Goal: Find specific page/section: Find specific page/section

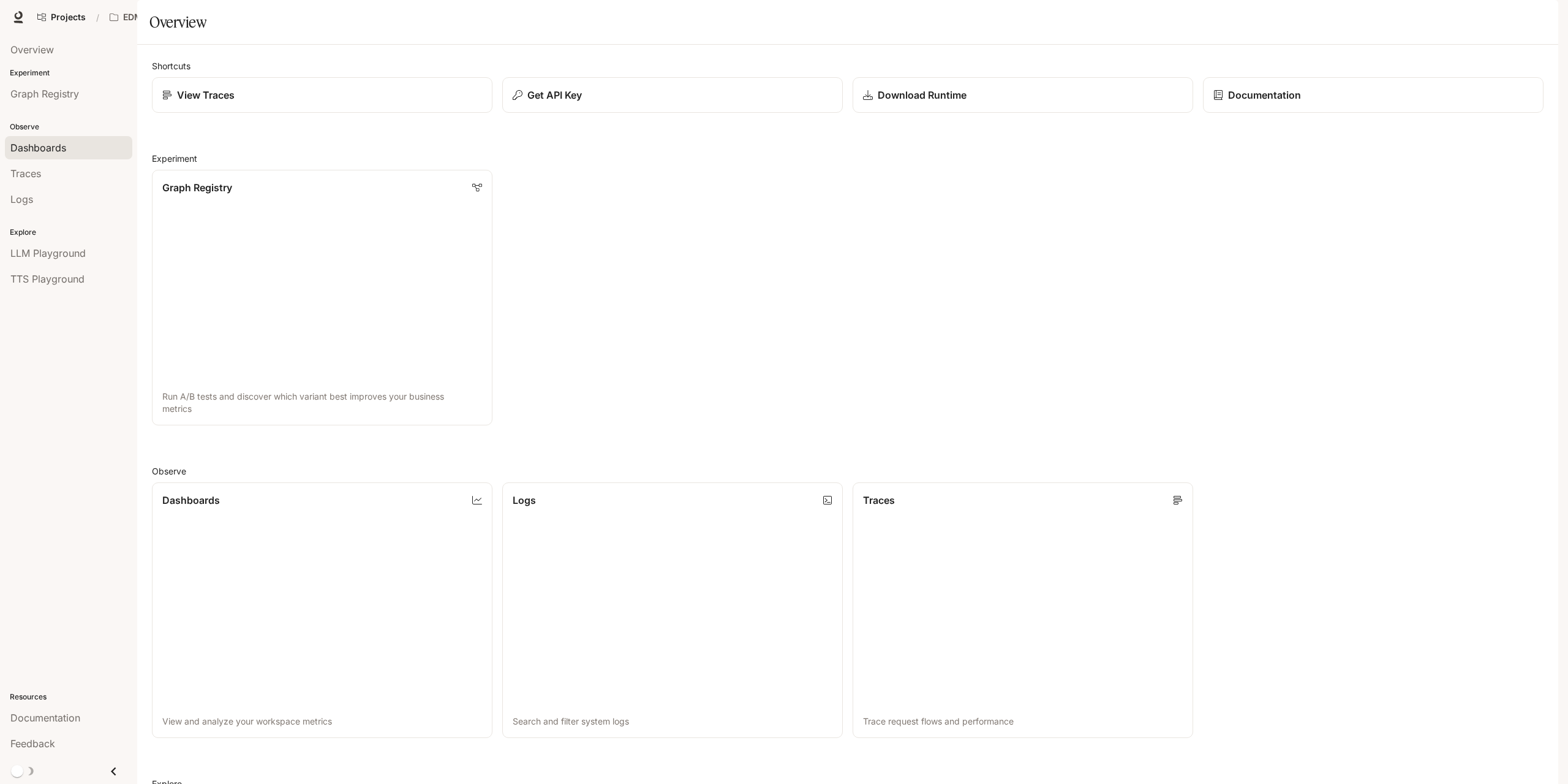
click at [39, 146] on span "Dashboards" at bounding box center [38, 148] width 56 height 14
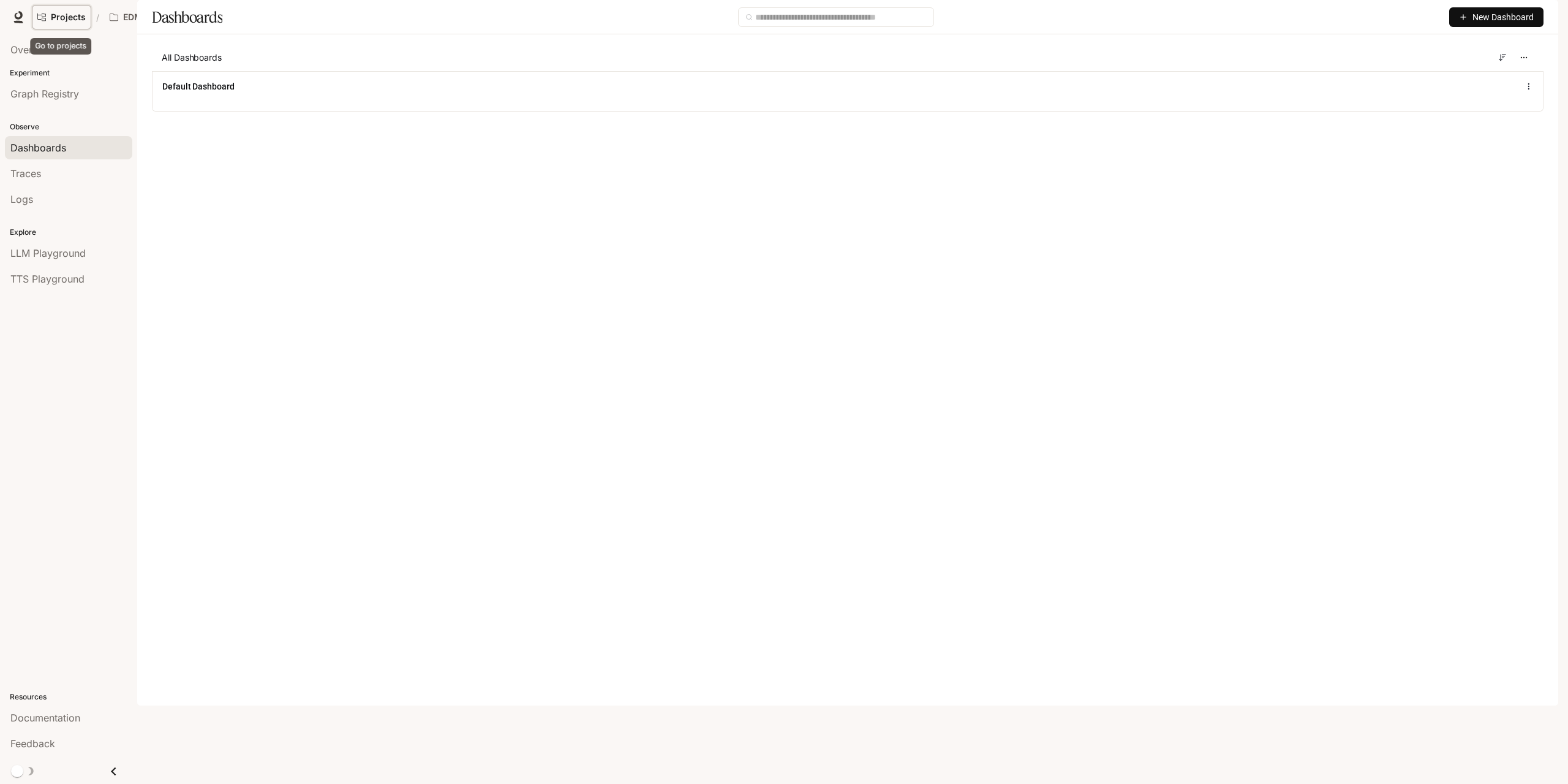
click at [74, 14] on span "Projects" at bounding box center [69, 17] width 35 height 10
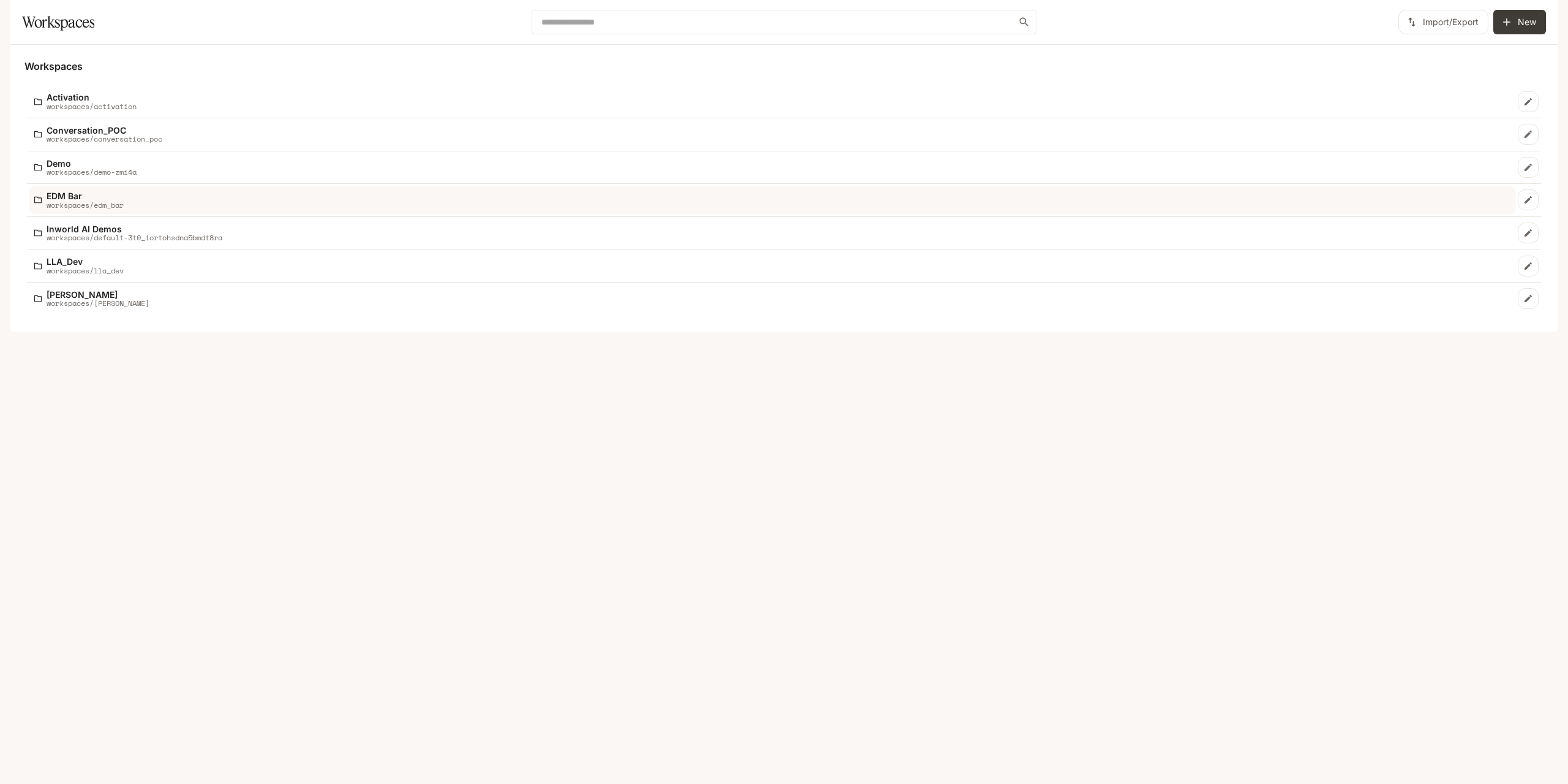
click at [73, 209] on p "workspaces/edm_bar" at bounding box center [85, 205] width 77 height 8
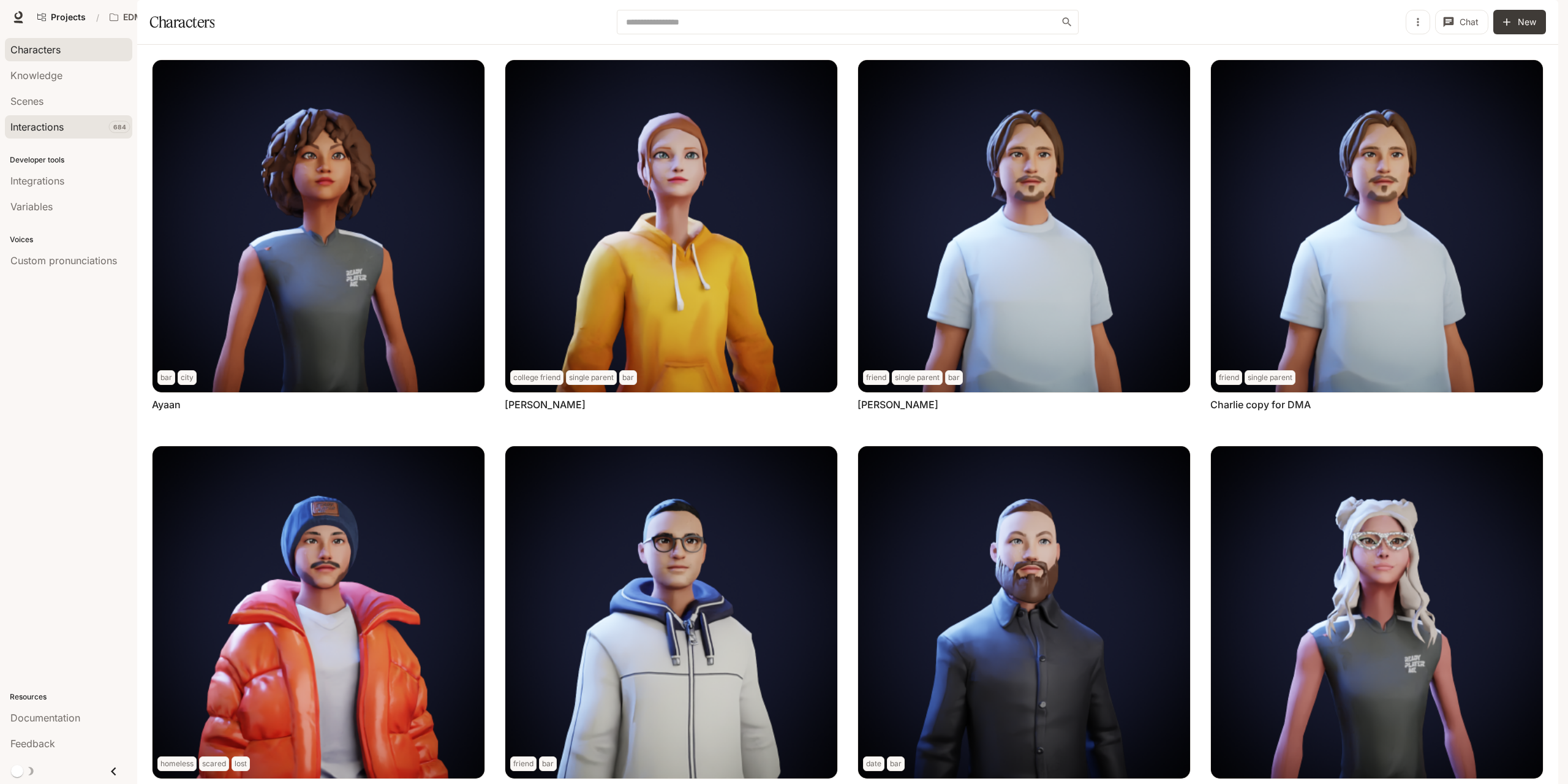
click at [75, 129] on div "Interactions" at bounding box center [69, 127] width 117 height 14
